Goal: Task Accomplishment & Management: Use online tool/utility

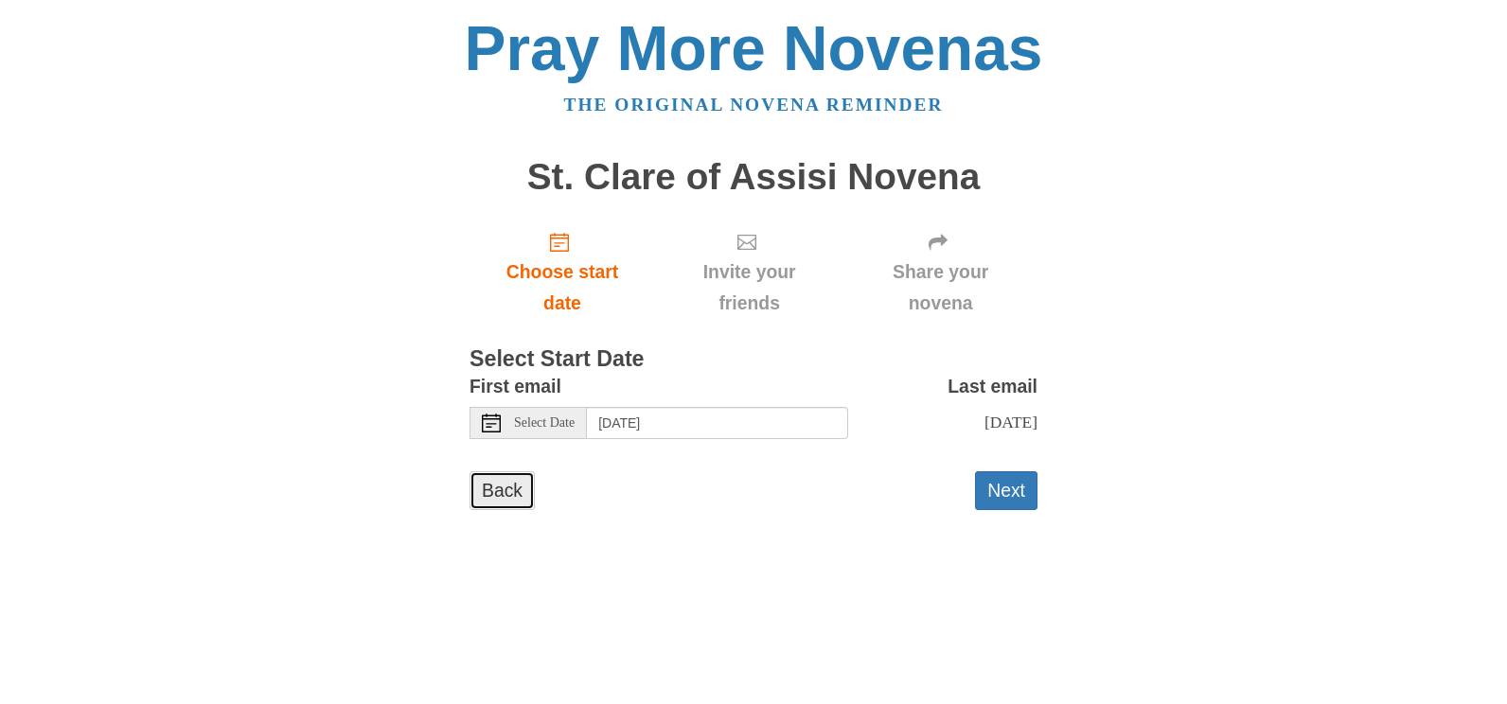
click at [510, 502] on link "Back" at bounding box center [501, 490] width 65 height 39
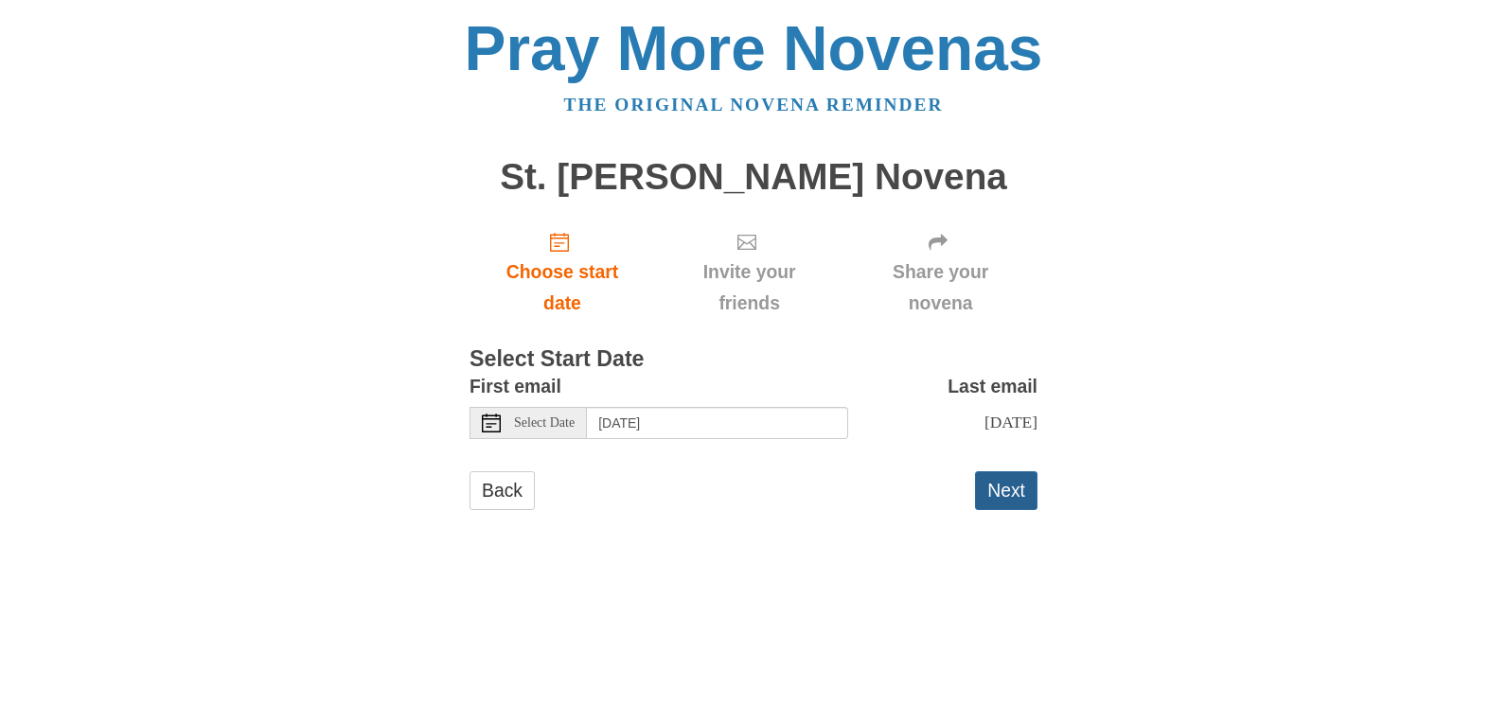
click at [1003, 510] on button "Next" at bounding box center [1006, 490] width 62 height 39
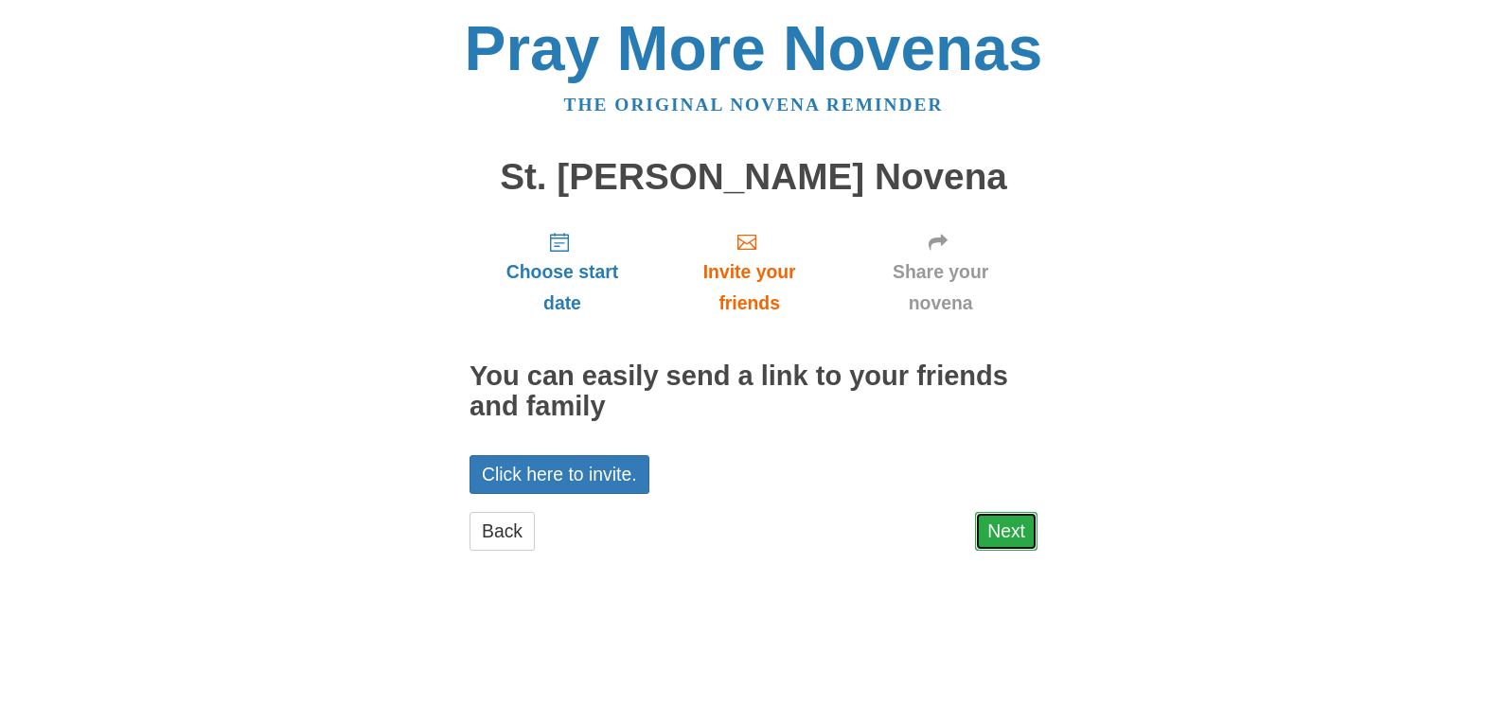
click at [1007, 528] on link "Next" at bounding box center [1006, 531] width 62 height 39
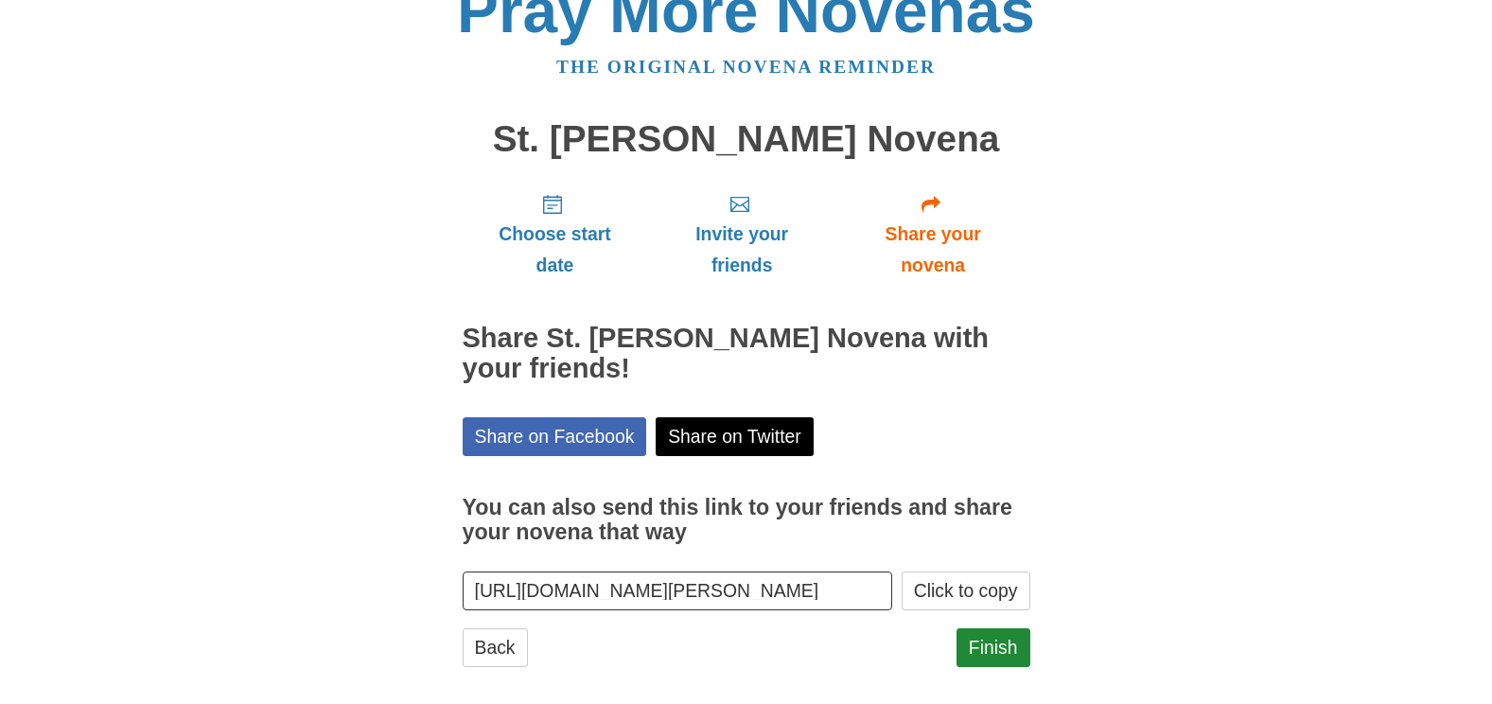
scroll to position [56, 0]
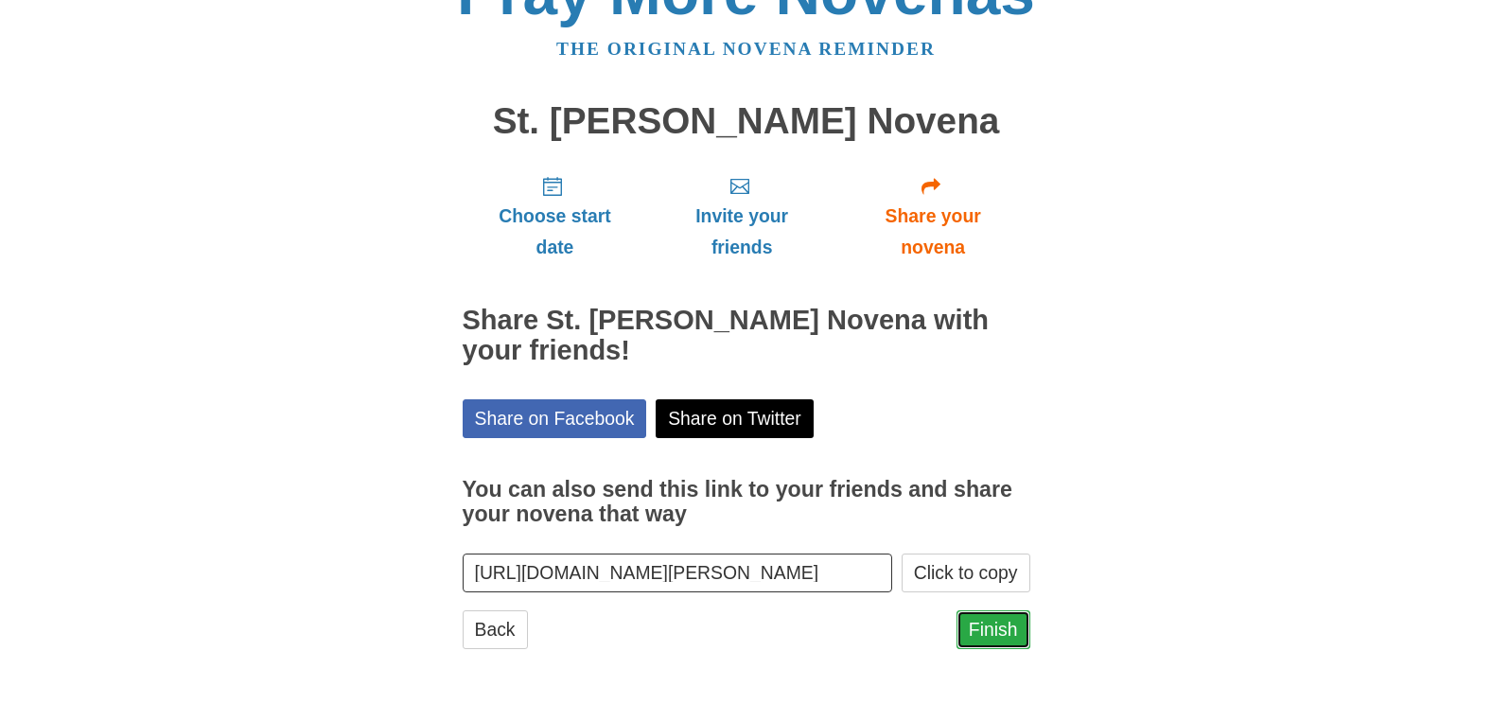
click at [1005, 615] on link "Finish" at bounding box center [994, 629] width 74 height 39
